Goal: Information Seeking & Learning: Learn about a topic

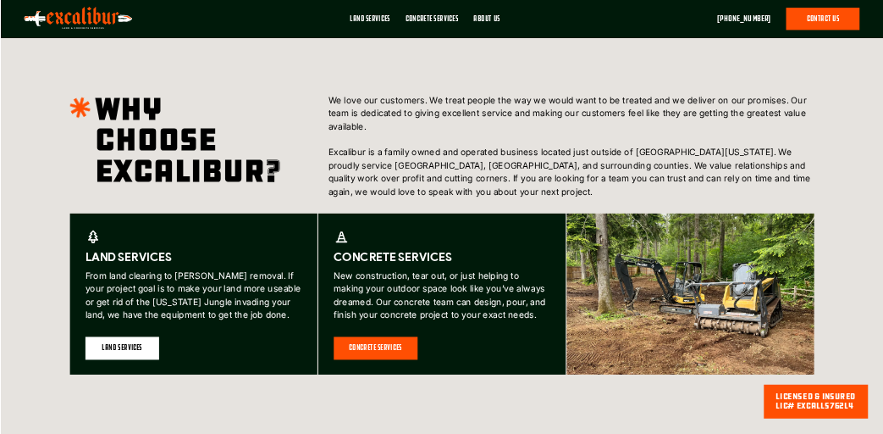
scroll to position [762, 0]
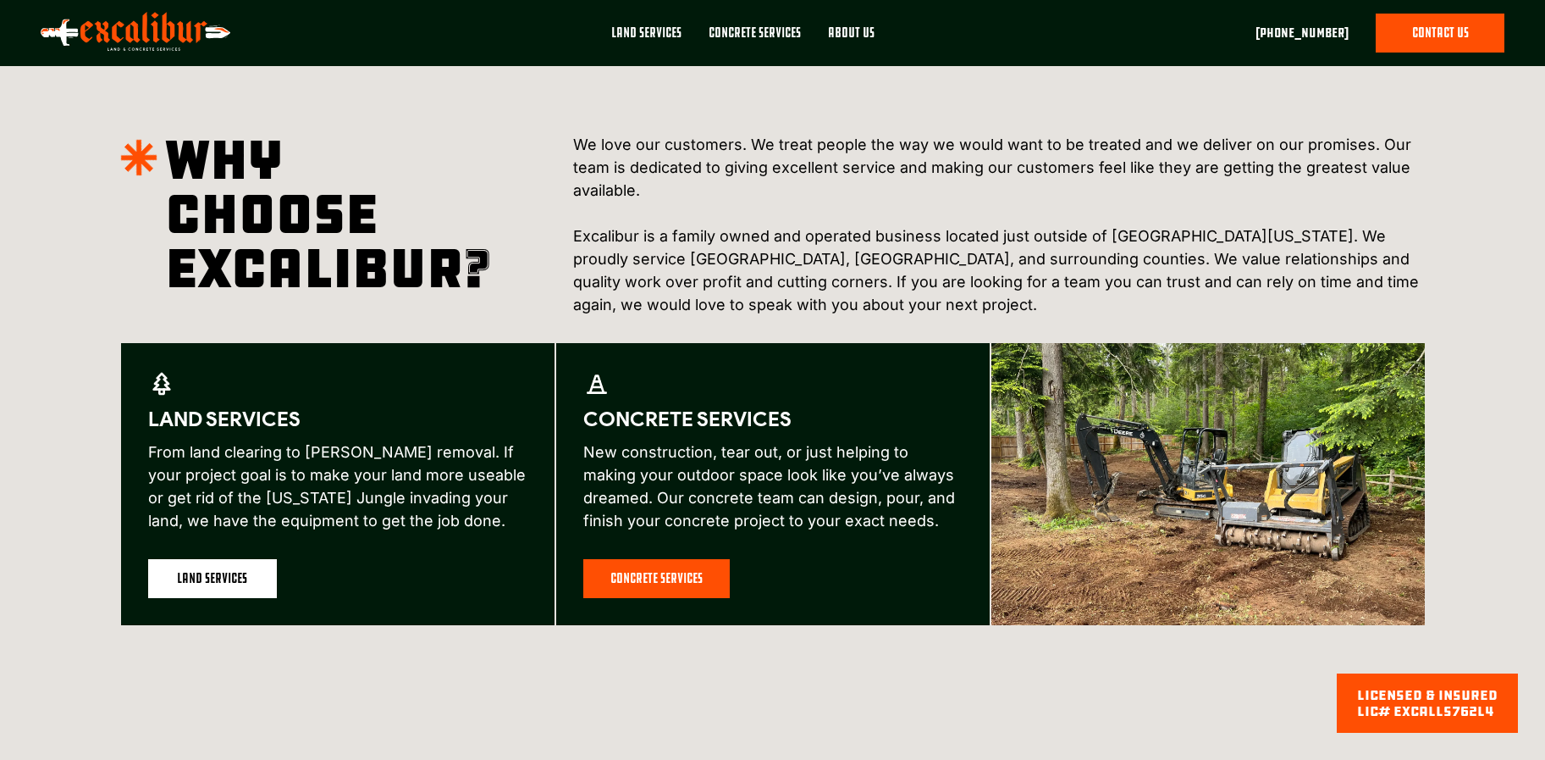
click at [1261, 504] on img at bounding box center [1209, 484] width 434 height 282
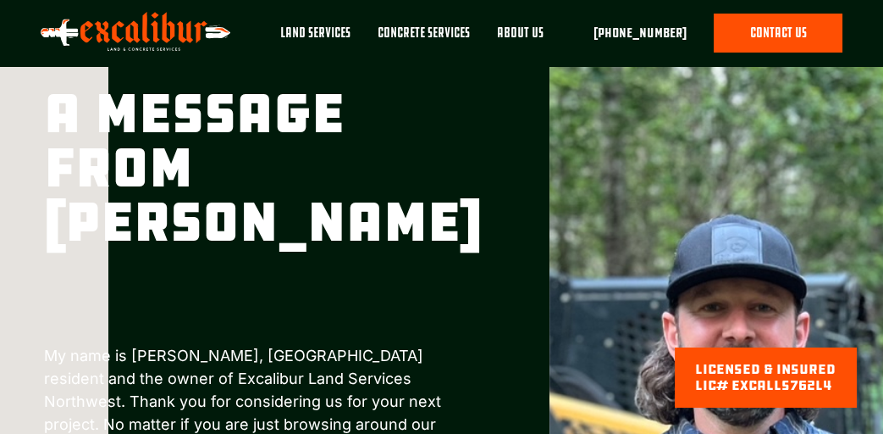
scroll to position [3084, 0]
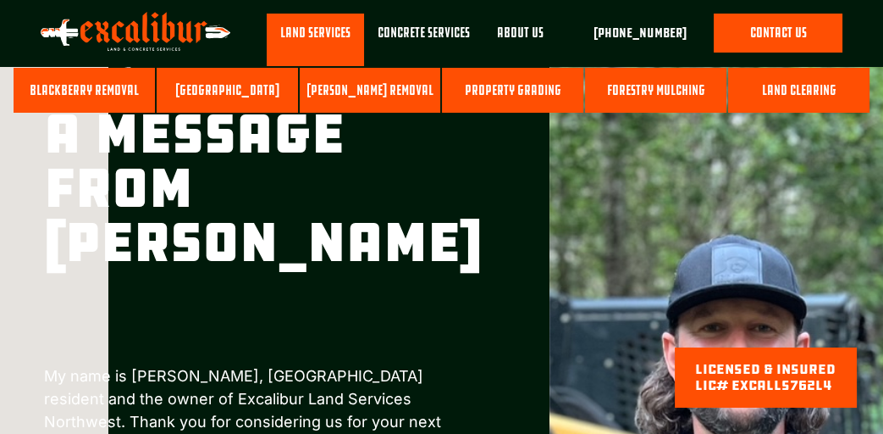
click at [657, 86] on link "Forestry Mulching" at bounding box center [655, 91] width 141 height 46
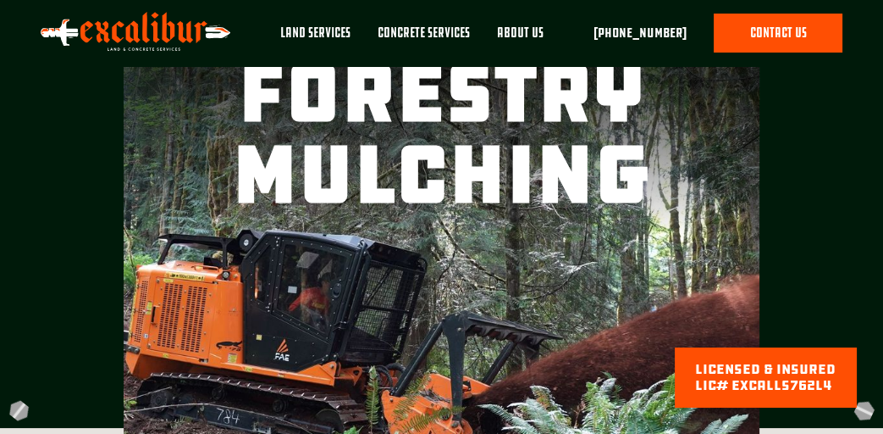
scroll to position [48, 0]
